Goal: Check status: Check status

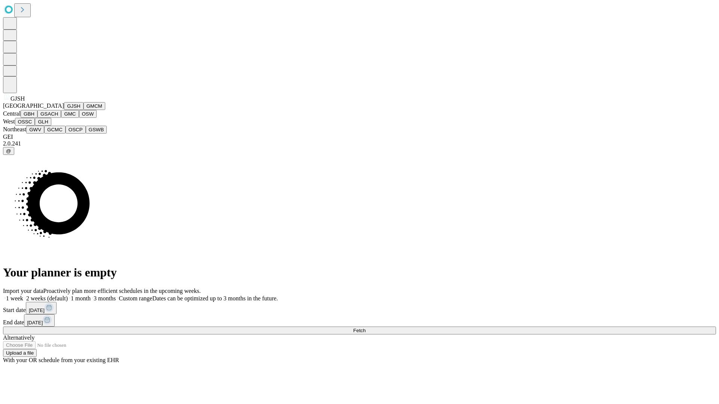
click at [64, 110] on button "GJSH" at bounding box center [73, 106] width 19 height 8
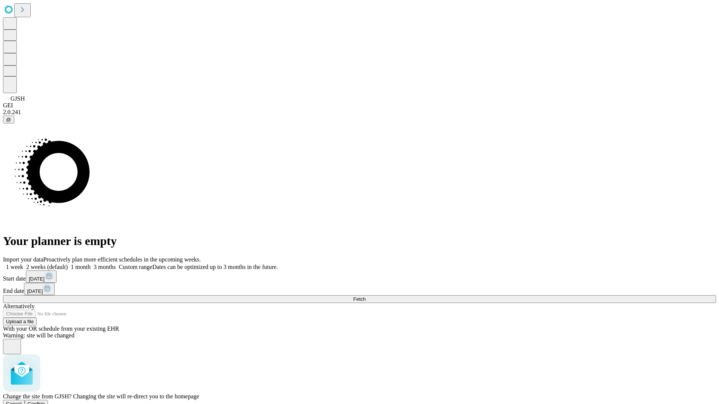
click at [45, 401] on span "Confirm" at bounding box center [37, 404] width 18 height 6
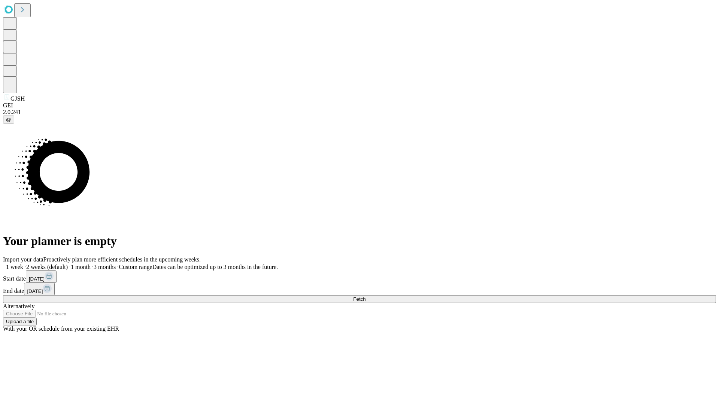
click at [68, 264] on label "2 weeks (default)" at bounding box center [45, 267] width 45 height 6
click at [365, 297] on span "Fetch" at bounding box center [359, 300] width 12 height 6
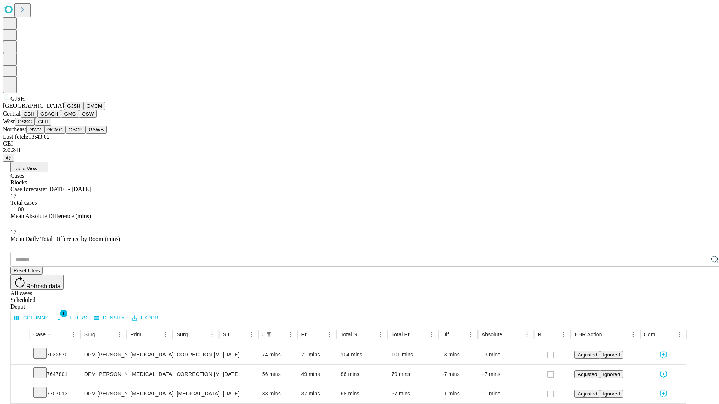
click at [84, 110] on button "GMCM" at bounding box center [95, 106] width 22 height 8
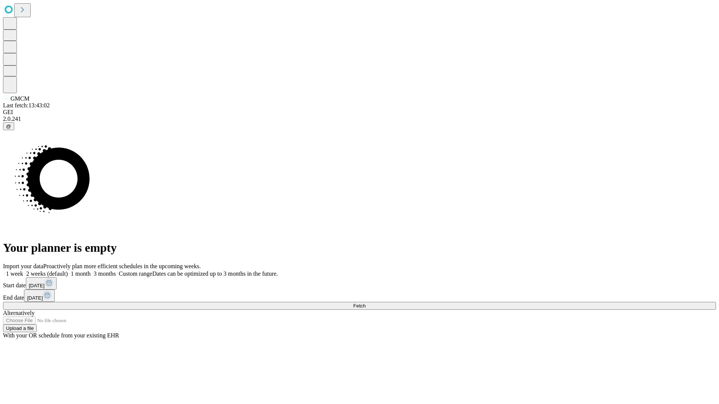
click at [68, 271] on label "2 weeks (default)" at bounding box center [45, 274] width 45 height 6
click at [365, 303] on span "Fetch" at bounding box center [359, 306] width 12 height 6
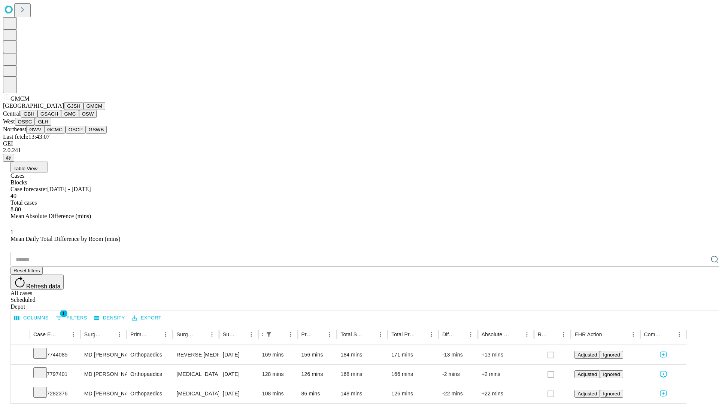
click at [37, 118] on button "GBH" at bounding box center [29, 114] width 17 height 8
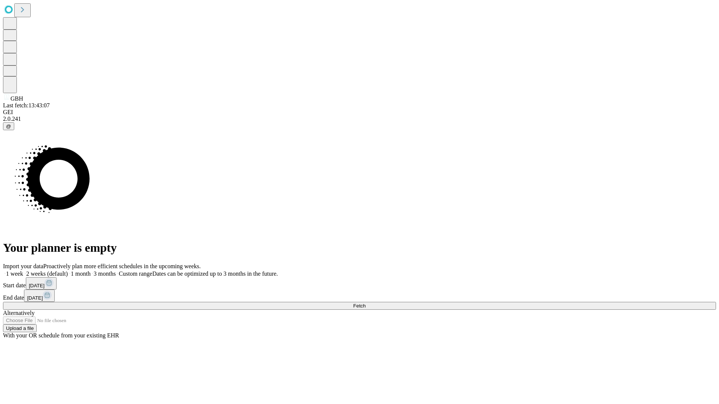
click at [68, 271] on label "2 weeks (default)" at bounding box center [45, 274] width 45 height 6
click at [365, 303] on span "Fetch" at bounding box center [359, 306] width 12 height 6
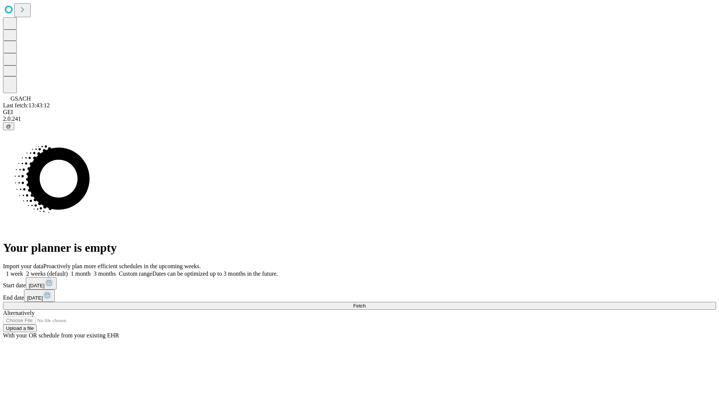
click at [68, 271] on label "2 weeks (default)" at bounding box center [45, 274] width 45 height 6
click at [365, 303] on span "Fetch" at bounding box center [359, 306] width 12 height 6
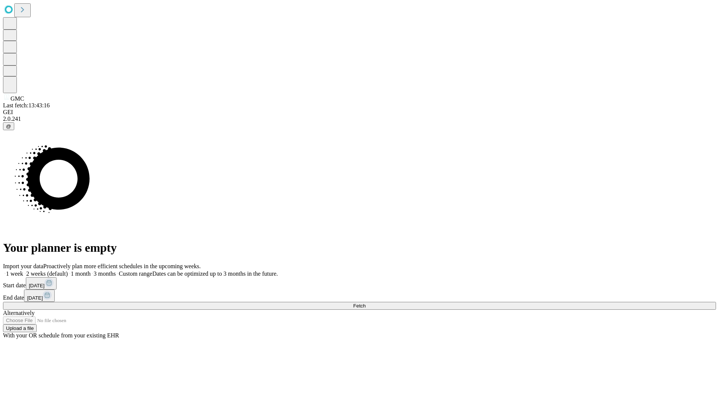
click at [365, 303] on span "Fetch" at bounding box center [359, 306] width 12 height 6
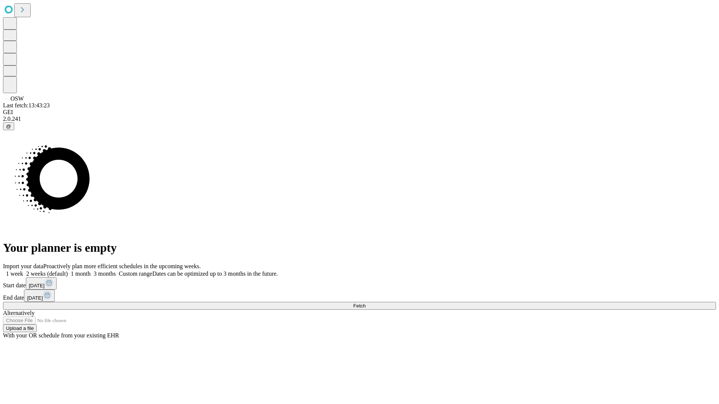
click at [68, 271] on label "2 weeks (default)" at bounding box center [45, 274] width 45 height 6
click at [365, 303] on span "Fetch" at bounding box center [359, 306] width 12 height 6
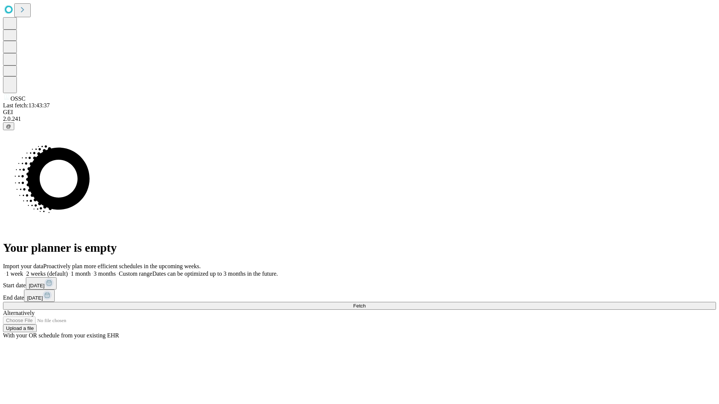
click at [365, 303] on span "Fetch" at bounding box center [359, 306] width 12 height 6
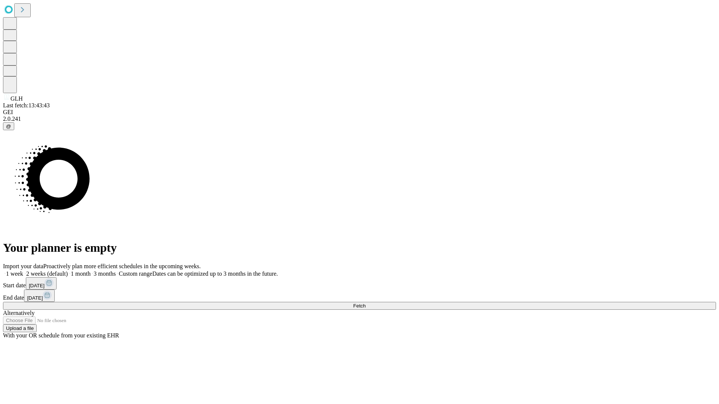
click at [68, 271] on label "2 weeks (default)" at bounding box center [45, 274] width 45 height 6
click at [365, 303] on span "Fetch" at bounding box center [359, 306] width 12 height 6
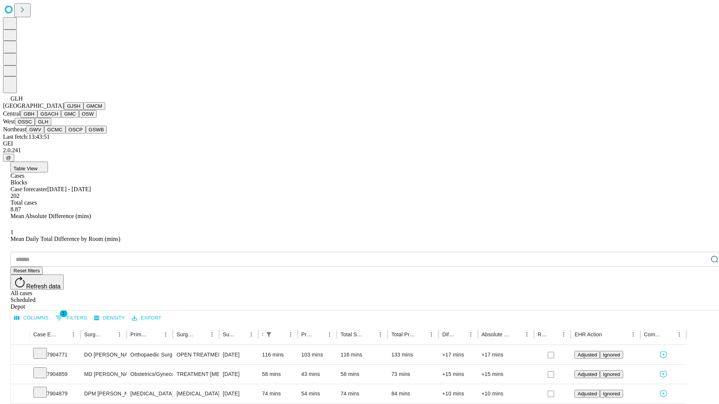
click at [44, 134] on button "GWV" at bounding box center [35, 130] width 18 height 8
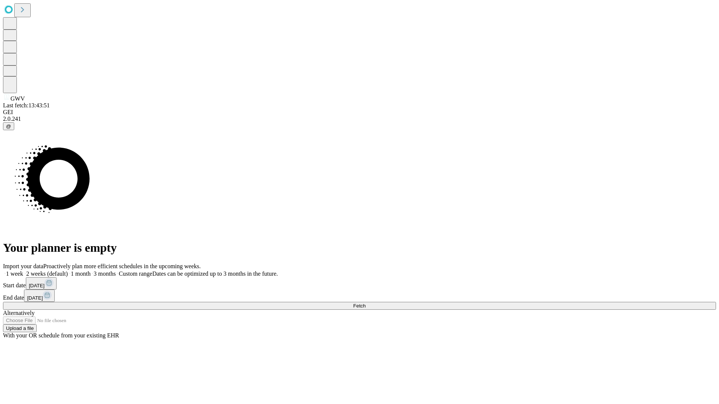
click at [68, 271] on label "2 weeks (default)" at bounding box center [45, 274] width 45 height 6
click at [365, 303] on span "Fetch" at bounding box center [359, 306] width 12 height 6
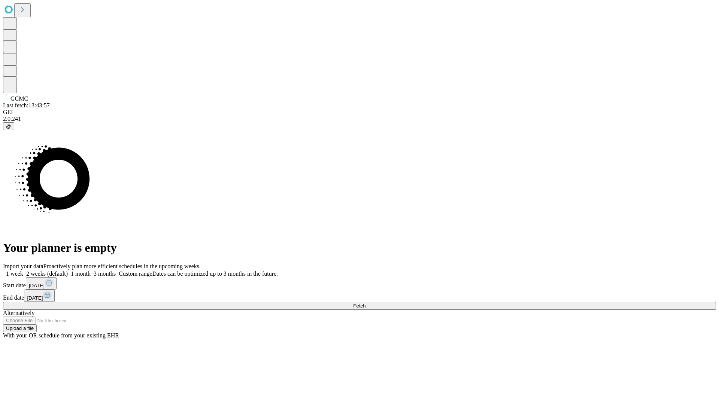
click at [68, 271] on label "2 weeks (default)" at bounding box center [45, 274] width 45 height 6
click at [365, 303] on span "Fetch" at bounding box center [359, 306] width 12 height 6
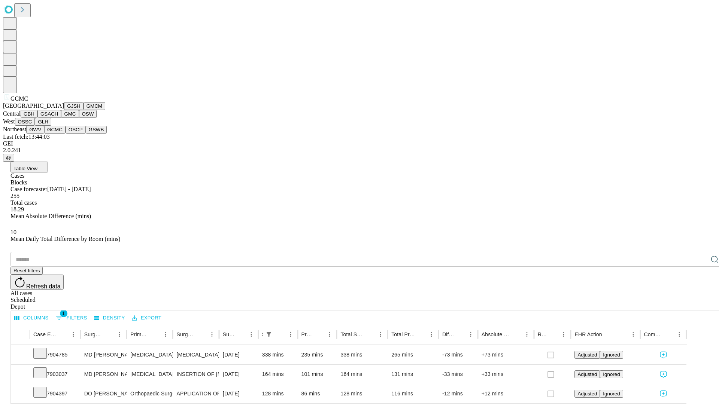
click at [66, 134] on button "OSCP" at bounding box center [76, 130] width 20 height 8
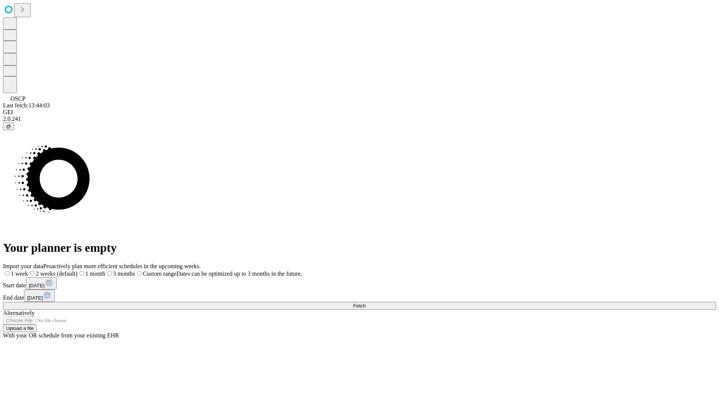
click at [78, 271] on label "2 weeks (default)" at bounding box center [52, 274] width 49 height 6
click at [365, 303] on span "Fetch" at bounding box center [359, 306] width 12 height 6
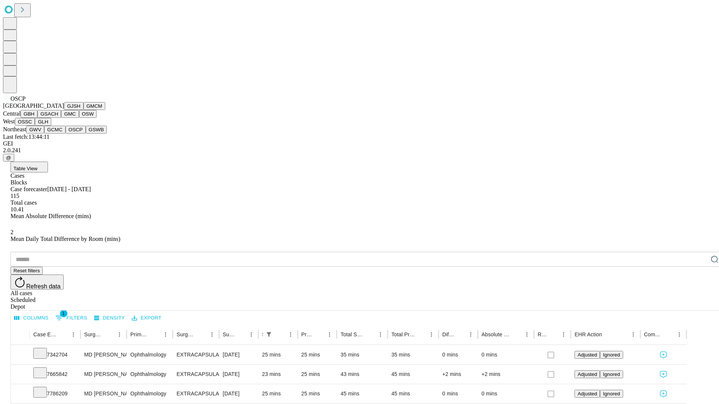
click at [86, 134] on button "GSWB" at bounding box center [96, 130] width 21 height 8
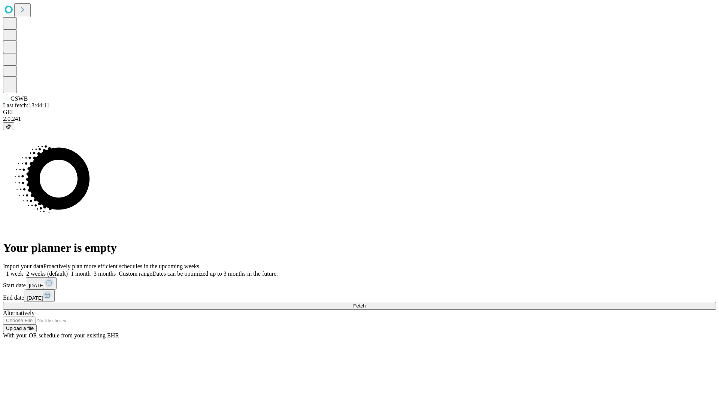
click at [365, 303] on span "Fetch" at bounding box center [359, 306] width 12 height 6
